Goal: Task Accomplishment & Management: Complete application form

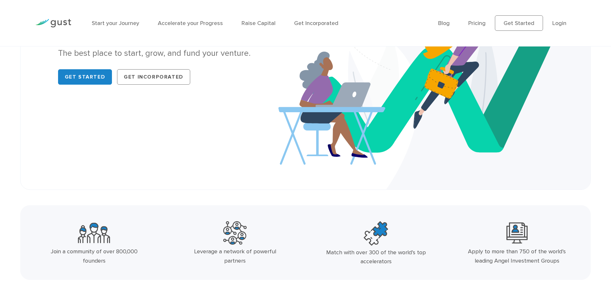
scroll to position [257, 0]
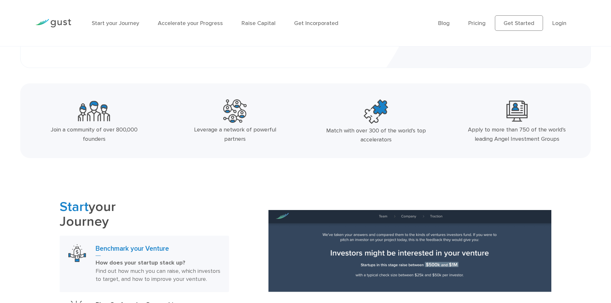
click at [513, 127] on div "Apply to more than 750 of the world’s leading Angel Investment Groups" at bounding box center [516, 134] width 105 height 19
click at [520, 107] on img at bounding box center [517, 110] width 21 height 23
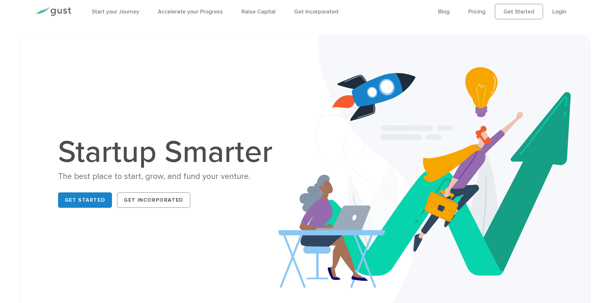
scroll to position [0, 0]
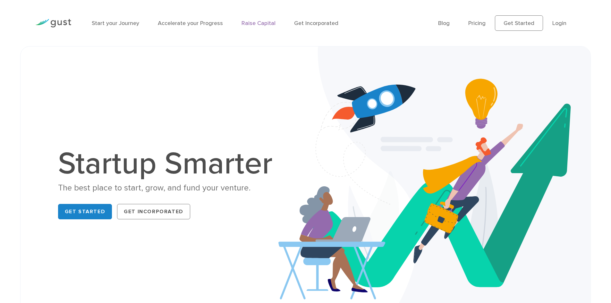
click at [246, 22] on link "Raise Capital" at bounding box center [259, 23] width 34 height 7
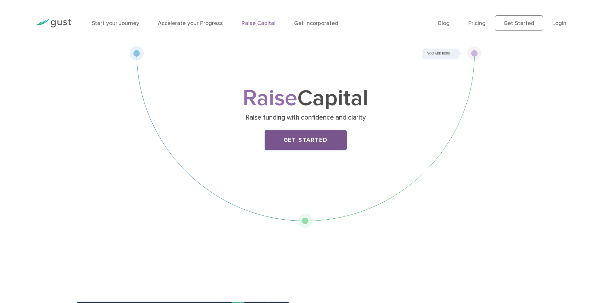
click at [280, 139] on link "Get Started" at bounding box center [306, 140] width 82 height 21
